Goal: Task Accomplishment & Management: Use online tool/utility

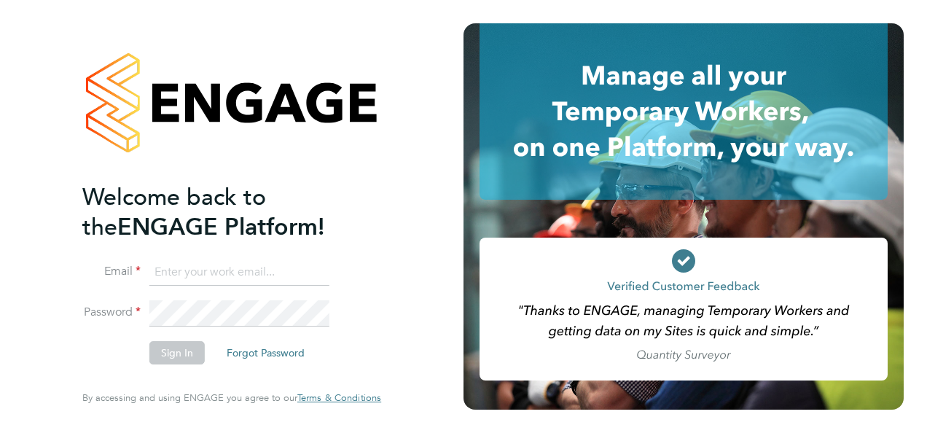
type input "shawn@invictus-group.co.uk"
click at [318, 264] on input "shawn@invictus-group.co.uk" at bounding box center [239, 272] width 180 height 26
click at [181, 358] on button "Sign In" at bounding box center [176, 352] width 55 height 23
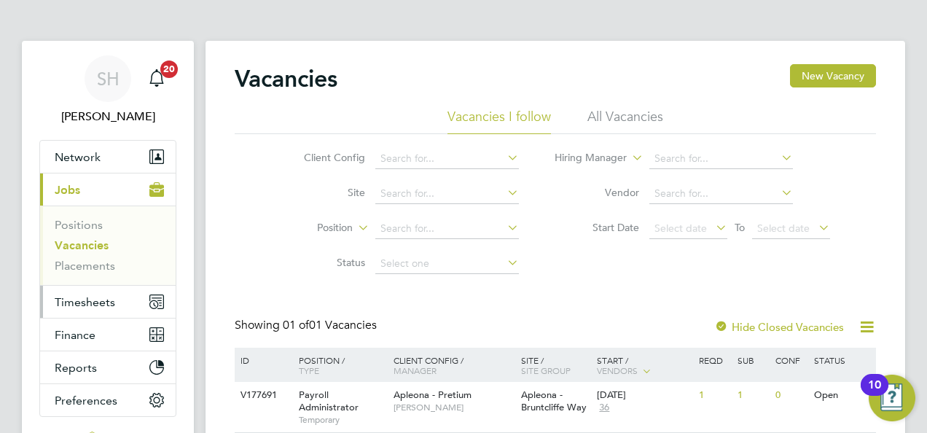
click at [117, 307] on button "Timesheets" at bounding box center [108, 302] width 136 height 32
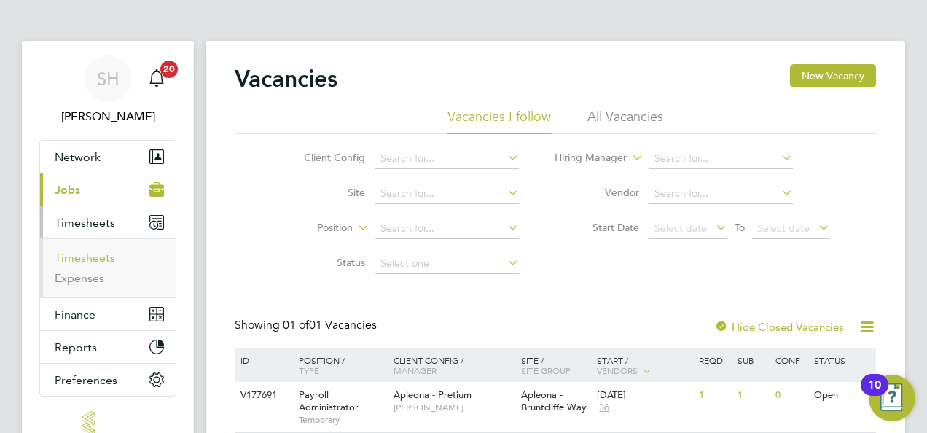
click at [100, 257] on link "Timesheets" at bounding box center [85, 258] width 60 height 14
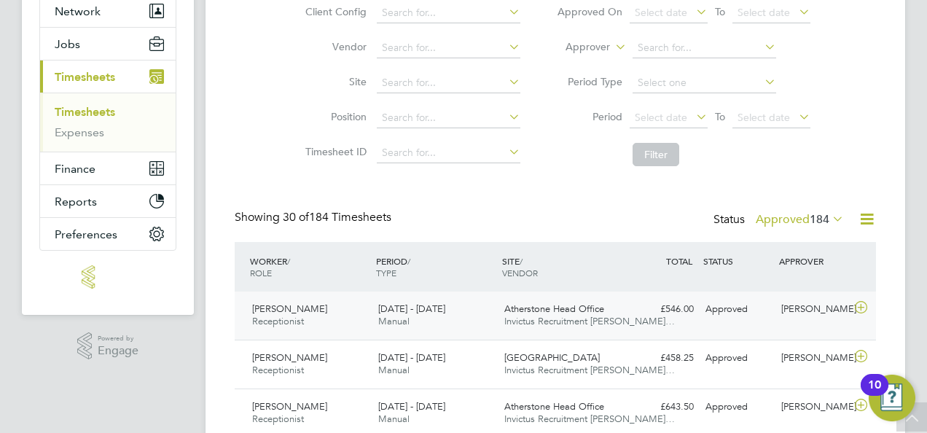
click at [859, 307] on icon at bounding box center [861, 308] width 18 height 12
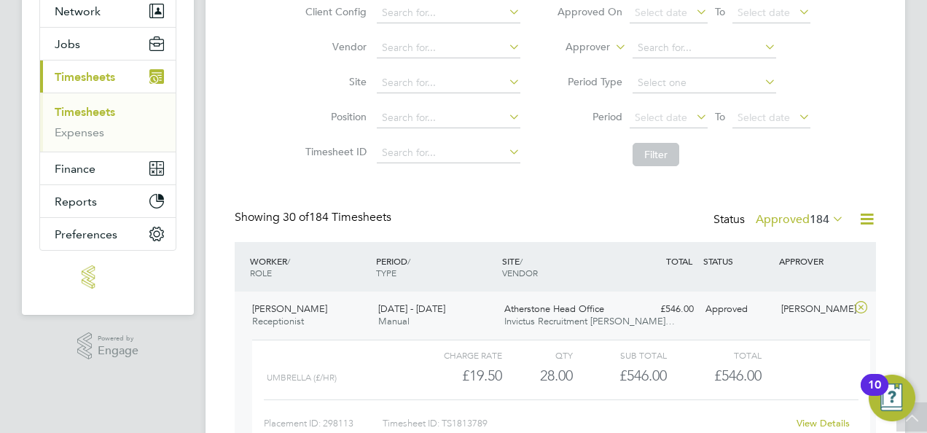
click at [812, 361] on div "Charge rate QTY Sub Total Total" at bounding box center [561, 354] width 618 height 17
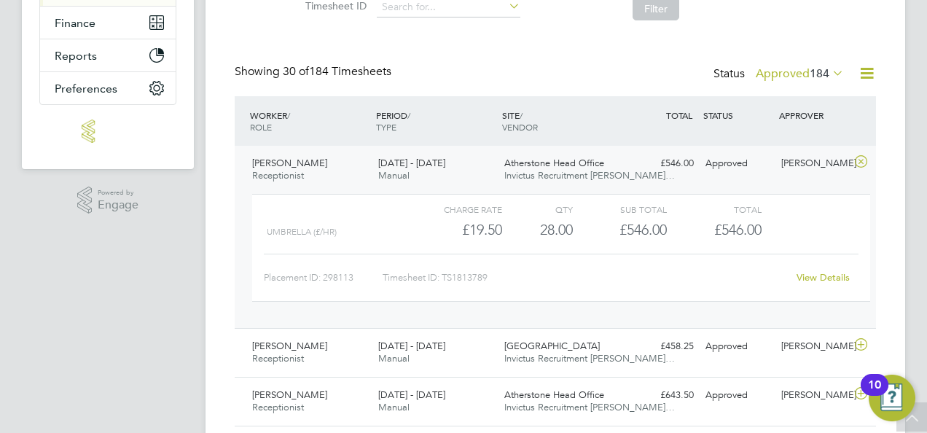
click at [820, 275] on link "View Details" at bounding box center [822, 277] width 53 height 12
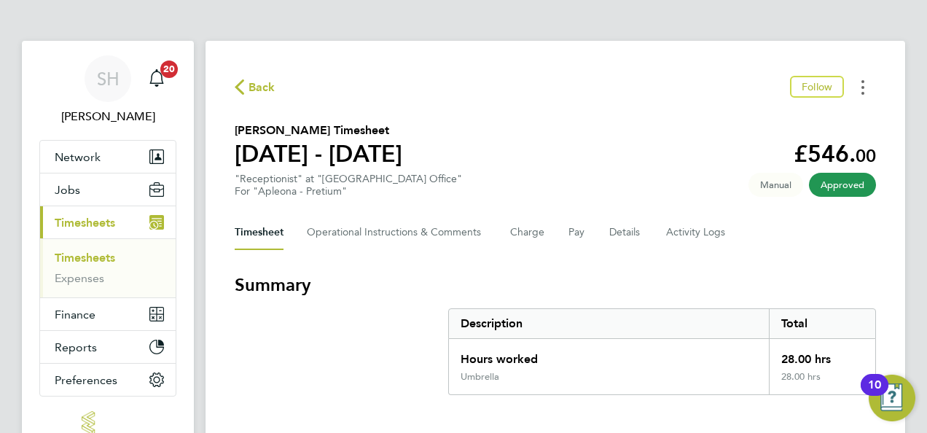
click at [862, 90] on icon "Timesheets Menu" at bounding box center [862, 87] width 3 height 15
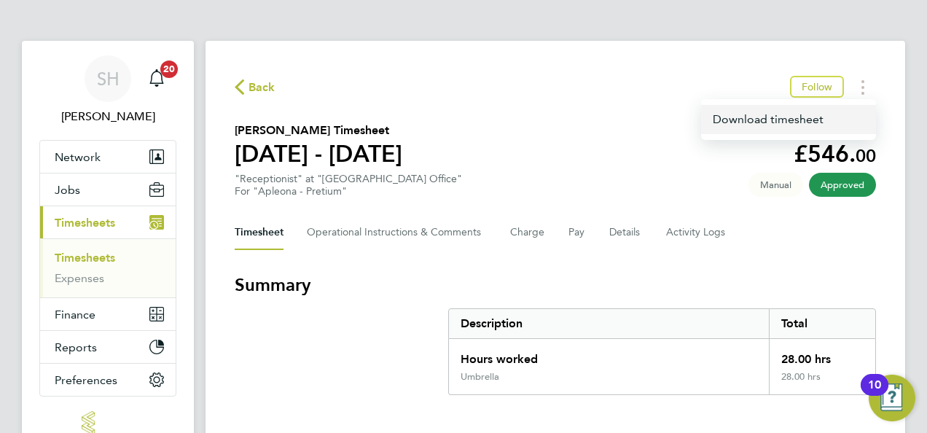
click at [816, 119] on link "Download timesheet" at bounding box center [788, 119] width 175 height 29
